Goal: Book appointment/travel/reservation

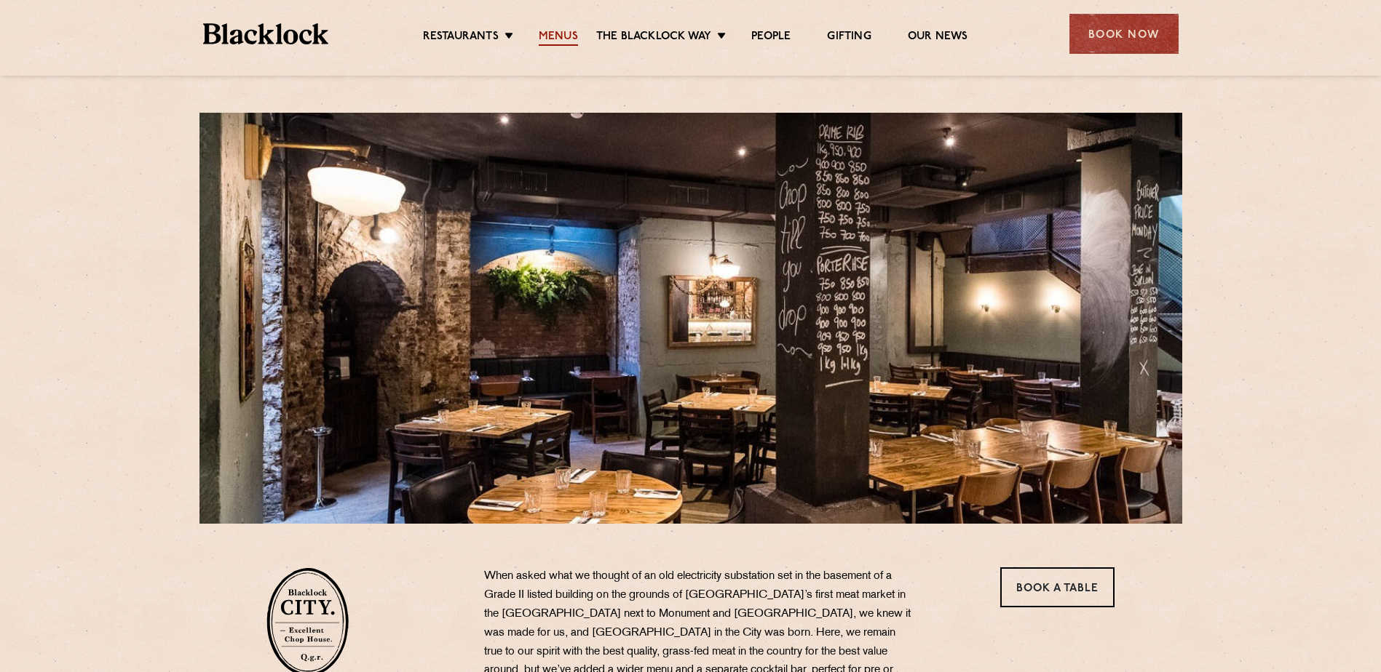
click at [552, 39] on link "Menus" at bounding box center [558, 38] width 39 height 16
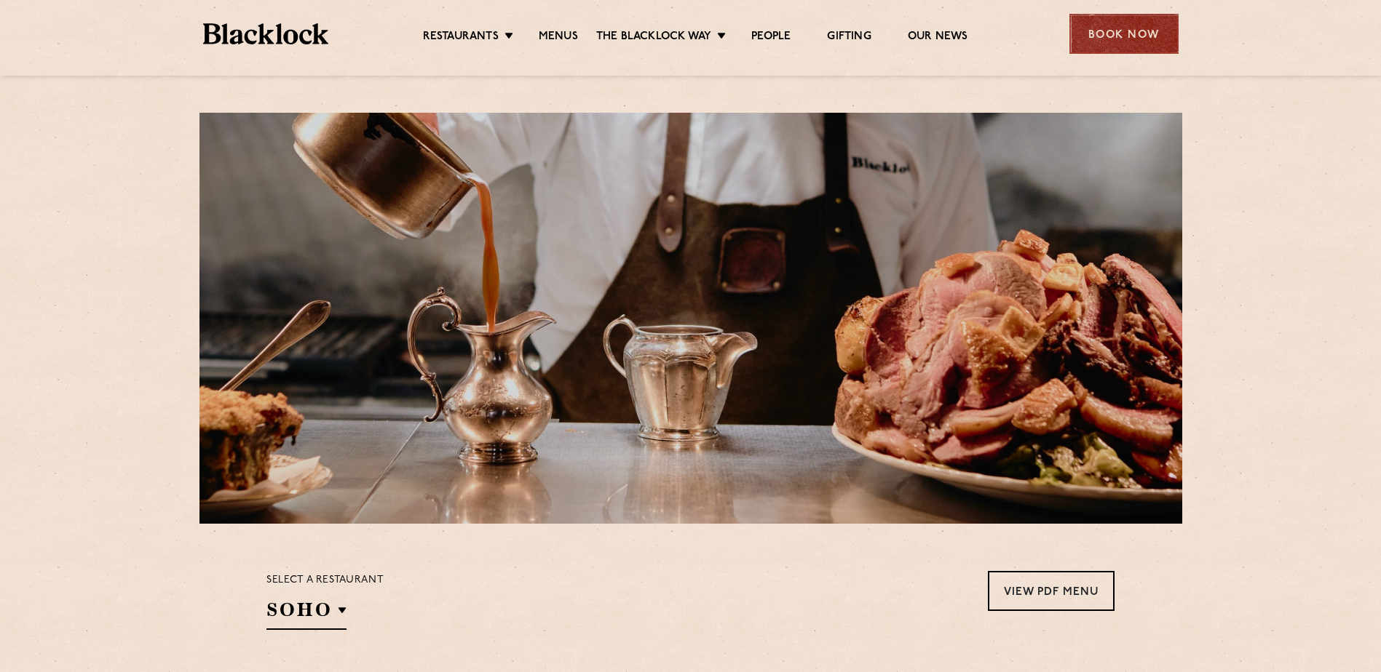
click at [1128, 35] on div "Book Now" at bounding box center [1123, 34] width 109 height 40
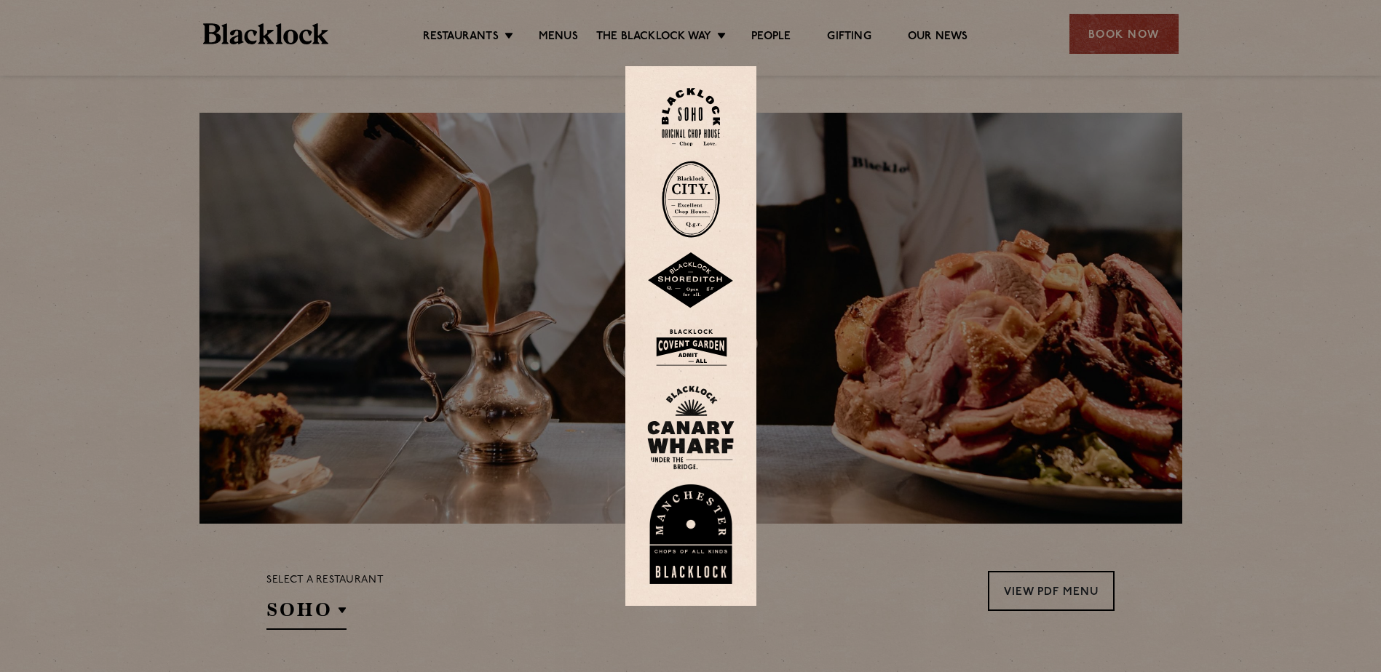
click at [507, 40] on div at bounding box center [690, 336] width 1381 height 672
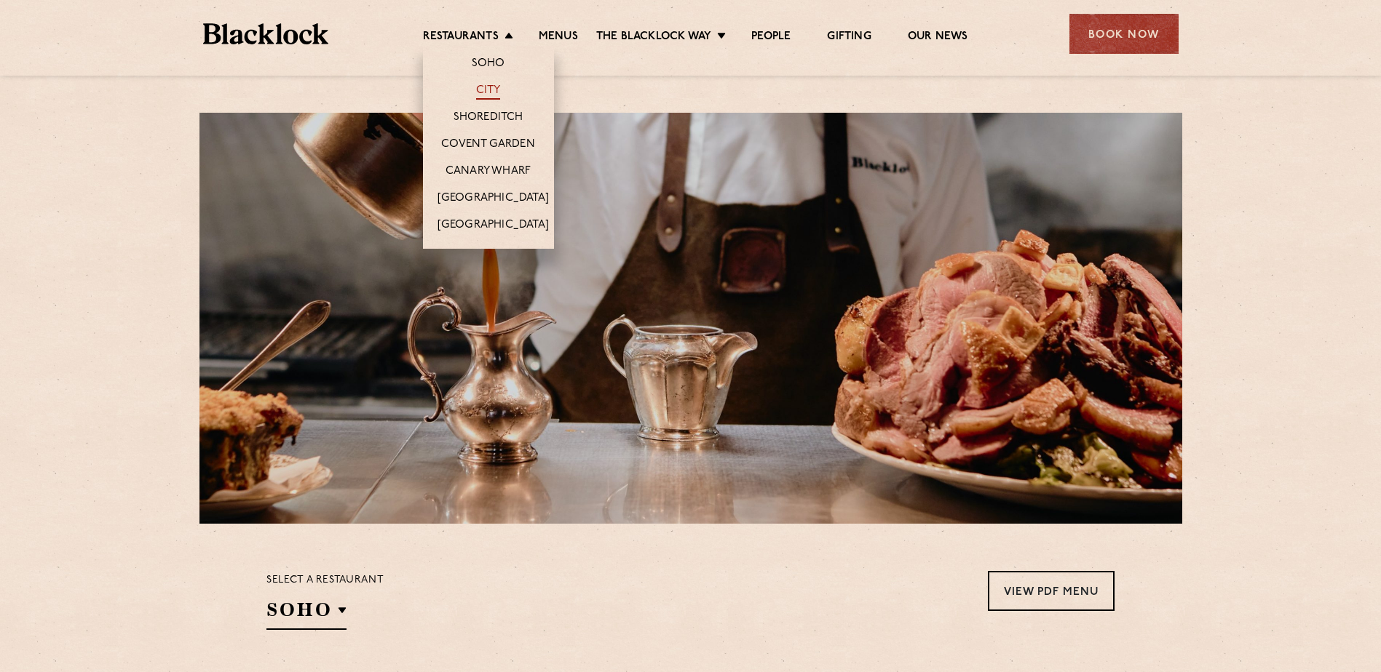
click at [497, 90] on link "City" at bounding box center [488, 92] width 25 height 16
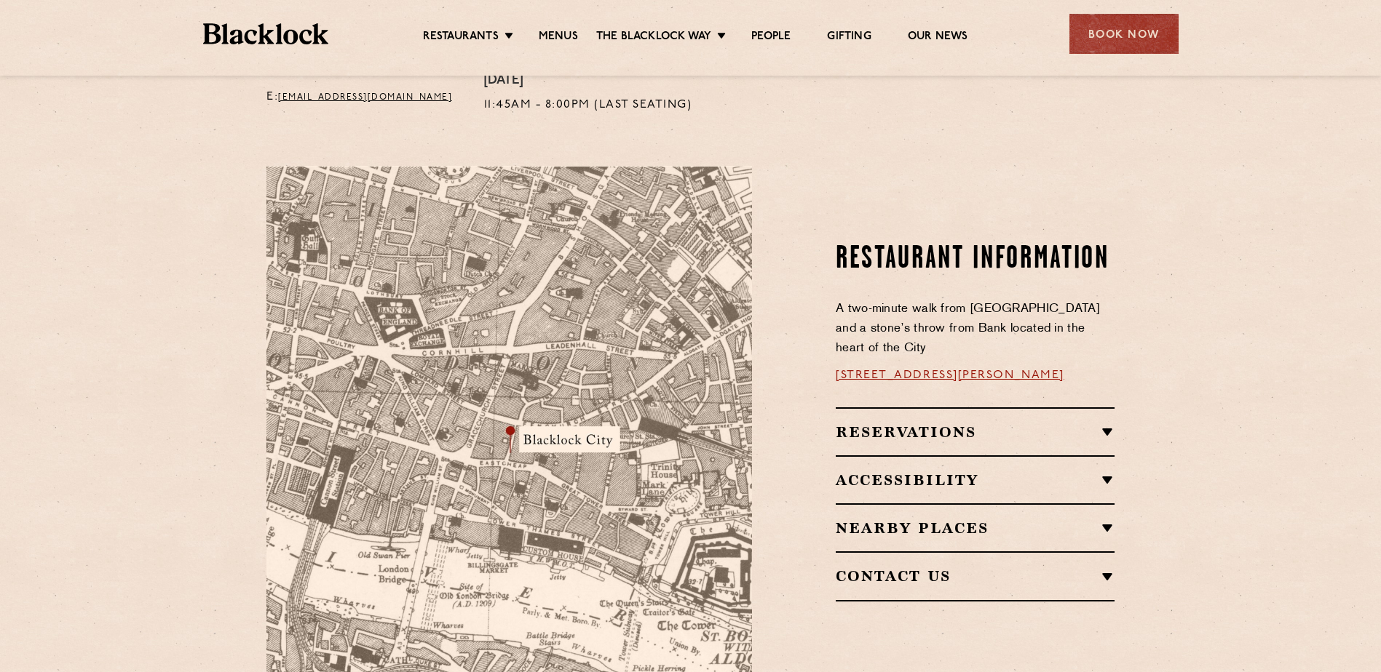
scroll to position [721, 0]
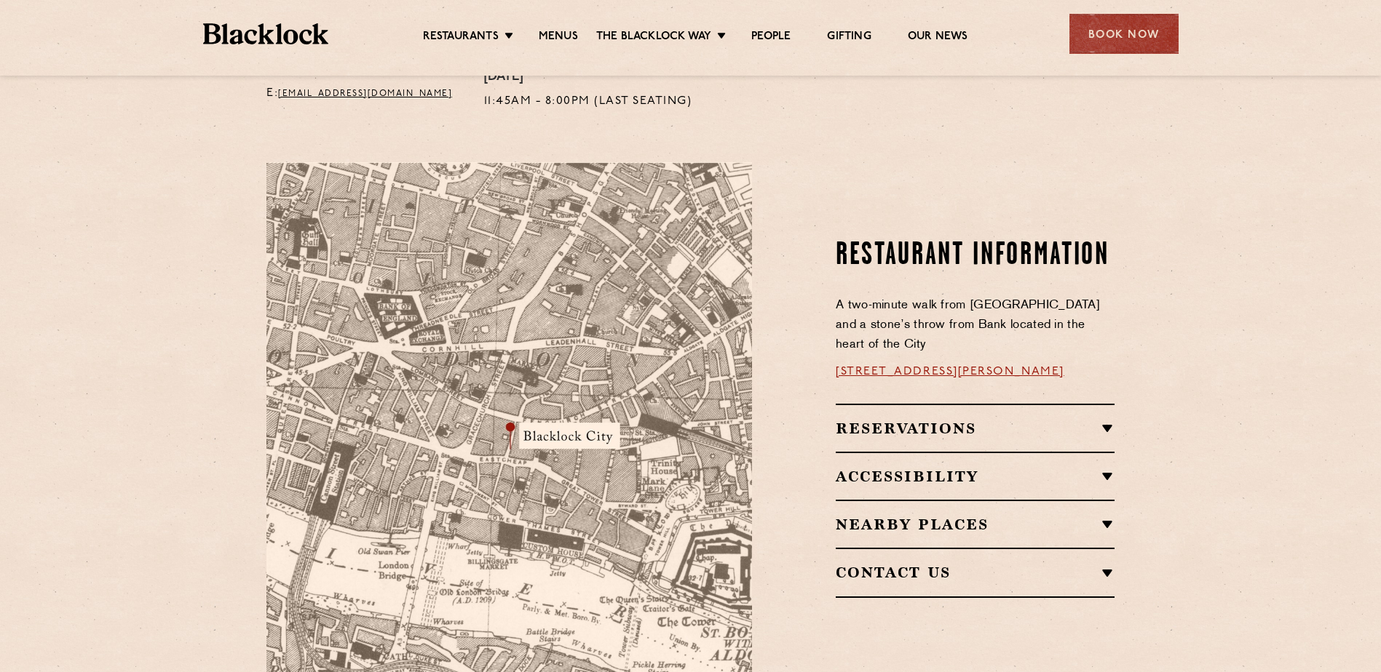
click at [868, 366] on link "[STREET_ADDRESS][PERSON_NAME]" at bounding box center [949, 372] width 229 height 12
click at [1121, 44] on div "Book Now" at bounding box center [1123, 34] width 109 height 40
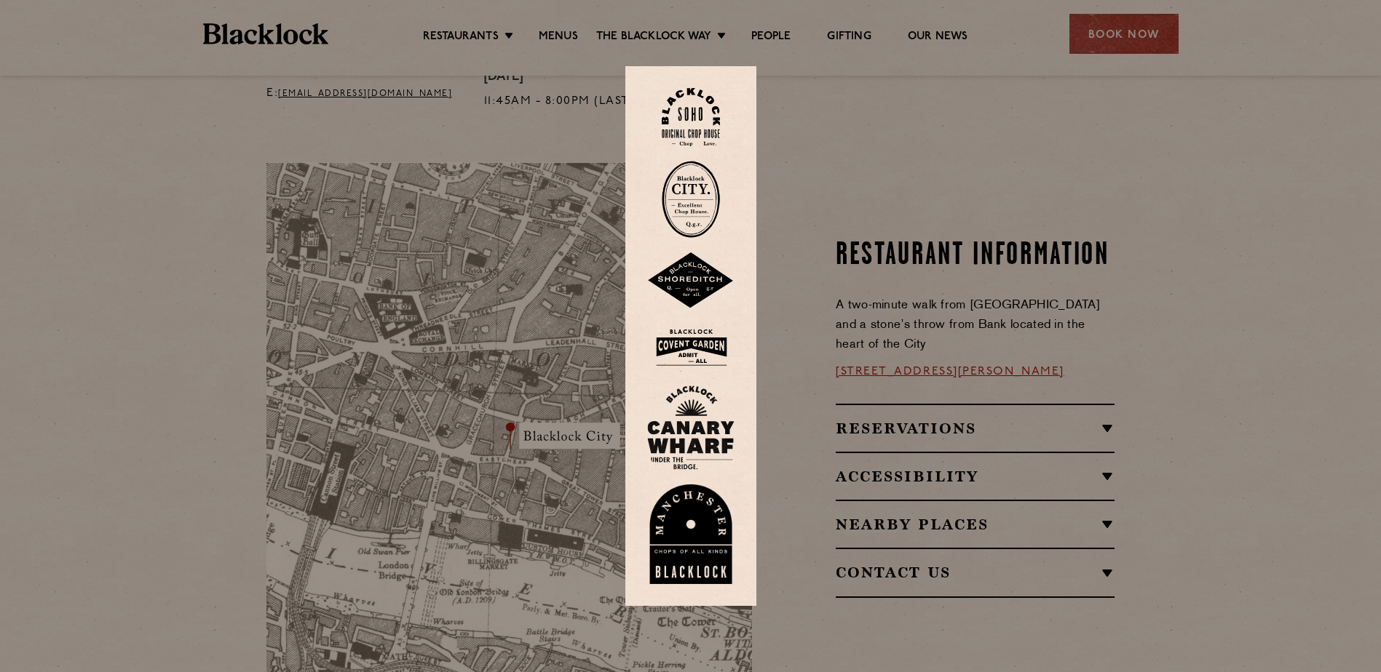
click at [694, 194] on img at bounding box center [691, 199] width 58 height 77
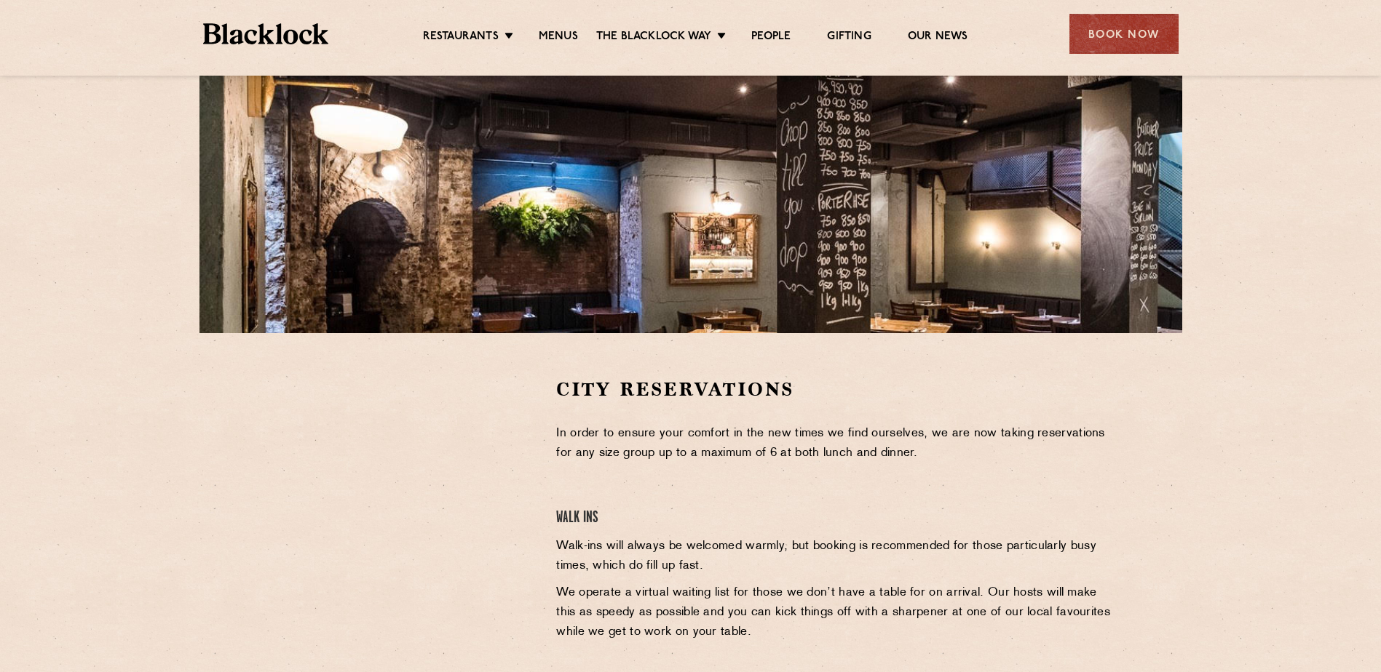
scroll to position [188, 0]
